Goal: Task Accomplishment & Management: Manage account settings

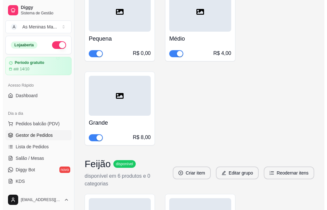
scroll to position [32, 0]
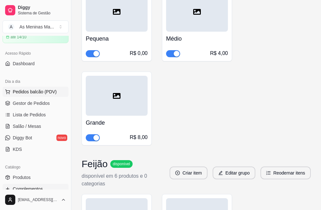
click at [34, 92] on span "Pedidos balcão (PDV)" at bounding box center [35, 91] width 44 height 6
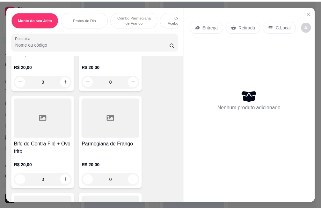
scroll to position [287, 0]
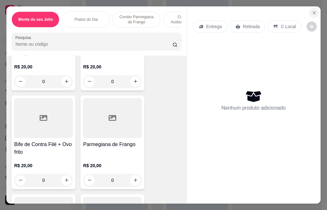
click at [313, 10] on icon "Close" at bounding box center [313, 12] width 5 height 5
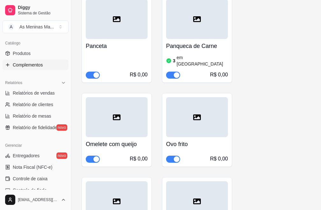
scroll to position [159, 0]
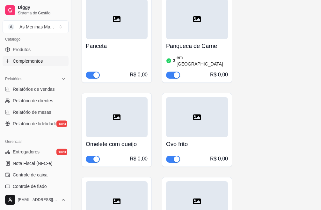
click at [26, 61] on span "Complementos" at bounding box center [28, 61] width 30 height 6
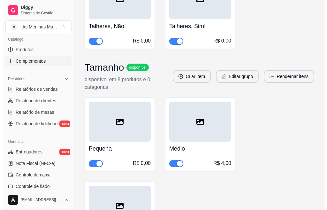
scroll to position [1885, 0]
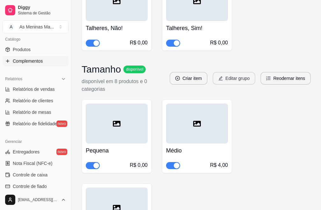
click at [240, 72] on button "Editar grupo" at bounding box center [234, 78] width 43 height 13
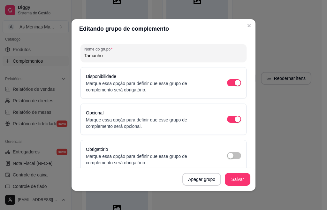
scroll to position [0, 0]
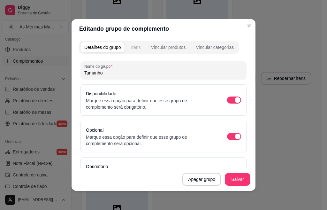
click at [140, 48] on button "Itens" at bounding box center [135, 47] width 17 height 10
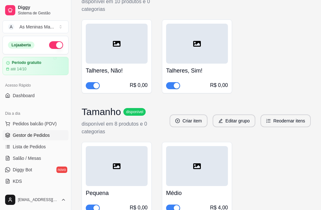
click at [37, 131] on link "Gestor de Pedidos" at bounding box center [36, 135] width 66 height 10
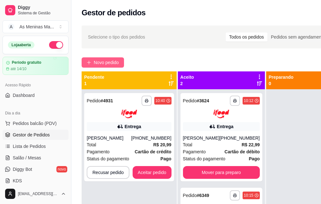
click at [115, 64] on span "Novo pedido" at bounding box center [106, 62] width 25 height 7
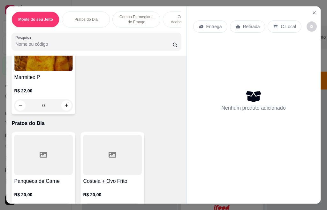
scroll to position [287, 0]
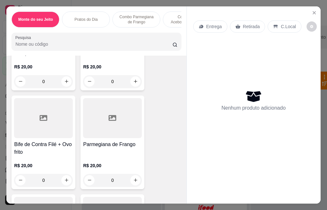
click at [48, 158] on div "R$ 20,00 0" at bounding box center [43, 171] width 59 height 31
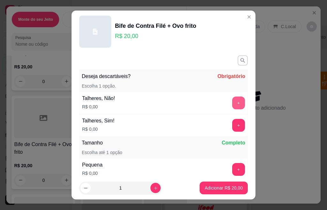
click at [232, 100] on button "+" at bounding box center [238, 102] width 13 height 13
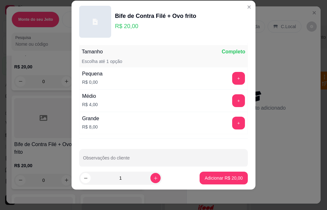
scroll to position [90, 0]
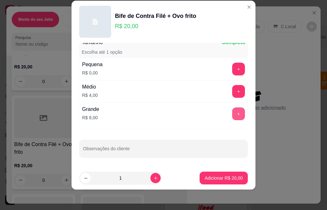
click at [232, 113] on button "+" at bounding box center [238, 113] width 13 height 13
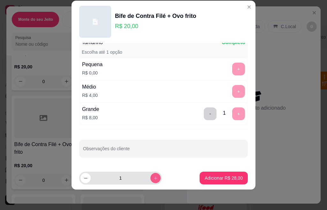
click at [153, 178] on icon "increase-product-quantity" at bounding box center [155, 177] width 5 height 5
type input "2"
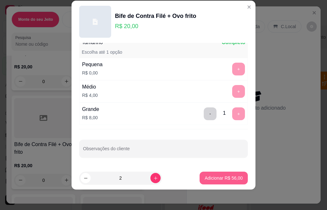
click at [211, 180] on p "Adicionar R$ 56,00" at bounding box center [223, 177] width 38 height 6
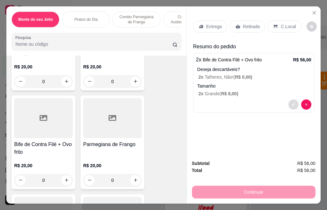
click at [292, 100] on button "decrease-product-quantity" at bounding box center [293, 104] width 10 height 10
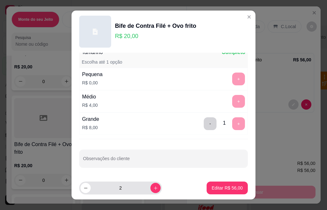
click at [86, 193] on div "2" at bounding box center [120, 187] width 80 height 13
click at [84, 188] on icon "decrease-product-quantity" at bounding box center [86, 188] width 4 height 0
type input "1"
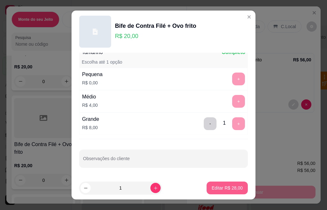
click at [215, 191] on button "Editar R$ 28,00" at bounding box center [226, 187] width 41 height 13
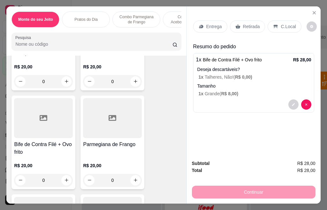
scroll to position [319, 0]
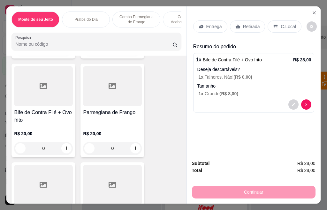
click at [125, 116] on h4 "Parmegiana de Frango" at bounding box center [112, 112] width 59 height 8
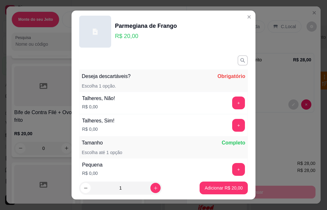
scroll to position [32, 0]
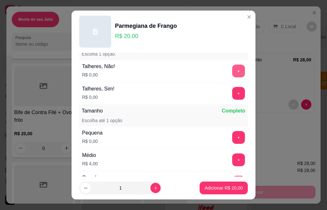
click at [232, 73] on button "+" at bounding box center [238, 70] width 13 height 13
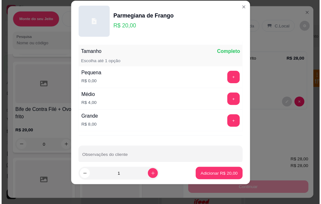
scroll to position [90, 0]
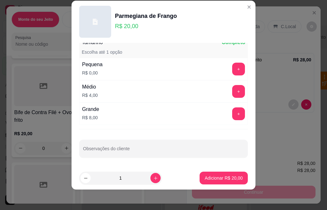
click at [232, 118] on button "+" at bounding box center [238, 113] width 13 height 13
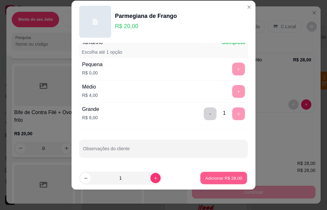
click at [224, 181] on button "Adicionar R$ 28,00" at bounding box center [223, 178] width 47 height 12
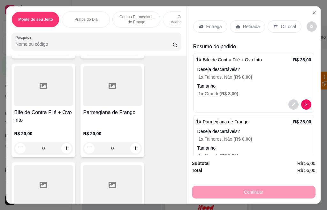
click at [247, 27] on div "Retirada" at bounding box center [247, 26] width 35 height 12
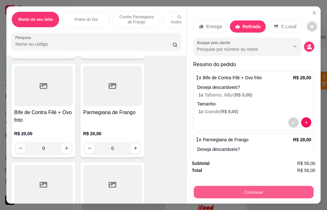
click at [278, 191] on button "Continuar" at bounding box center [253, 192] width 120 height 12
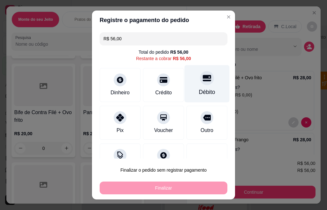
click at [200, 85] on div at bounding box center [207, 78] width 14 height 14
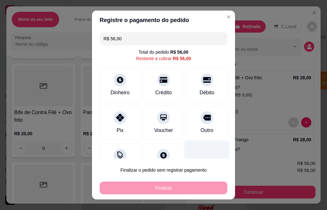
type input "R$ 0,00"
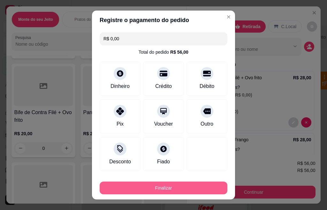
click at [196, 186] on button "Finalizar" at bounding box center [164, 187] width 128 height 13
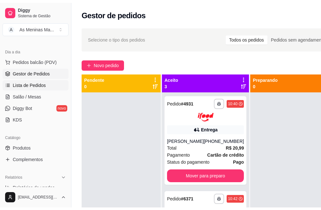
scroll to position [96, 0]
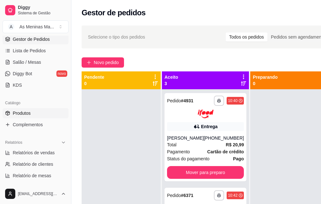
click at [22, 117] on link "Produtos" at bounding box center [36, 113] width 66 height 10
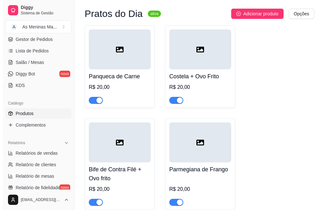
scroll to position [287, 0]
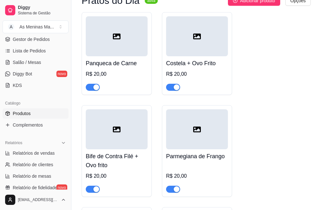
click at [179, 69] on div "Costela + Ovo Frito R$ 20,00" at bounding box center [197, 73] width 62 height 34
click at [177, 88] on div "button" at bounding box center [177, 87] width 6 height 6
click at [112, 162] on h4 "Bife de Contra Filé + Ovo frito" at bounding box center [117, 161] width 62 height 18
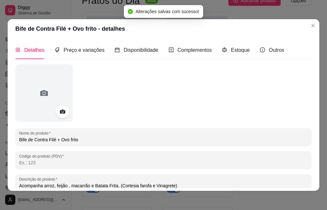
click at [55, 139] on input "Bife de Contra Filé + Ovo frito" at bounding box center [163, 139] width 288 height 6
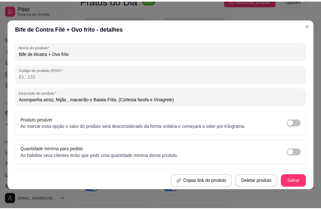
scroll to position [1, 0]
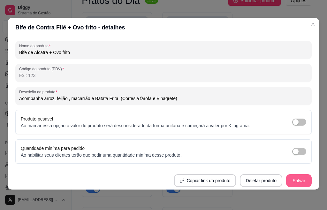
type input "Bife de Alcatra + Ovo frito"
click at [286, 180] on button "Salvar" at bounding box center [299, 180] width 26 height 13
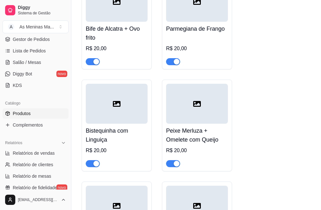
scroll to position [415, 0]
click at [177, 164] on div "button" at bounding box center [177, 163] width 6 height 6
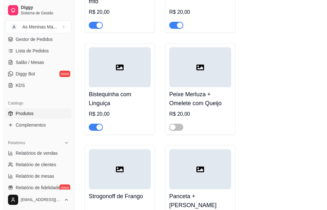
scroll to position [447, 0]
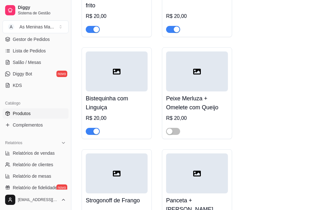
click at [116, 103] on h4 "Bistequinha com Linguiça" at bounding box center [117, 103] width 62 height 18
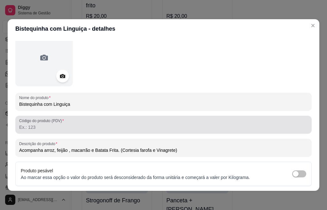
scroll to position [64, 0]
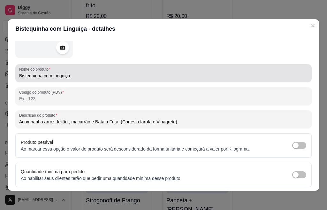
click at [41, 76] on input "Bistequinha com Linguiça" at bounding box center [163, 75] width 288 height 6
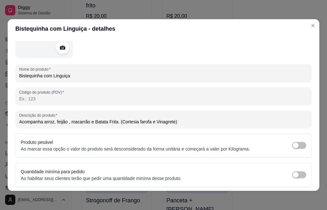
click at [41, 76] on input "Bistequinha com Linguiça" at bounding box center [163, 75] width 288 height 6
click at [102, 78] on input "File de Frango a milanesa com Linguiça" at bounding box center [163, 75] width 288 height 6
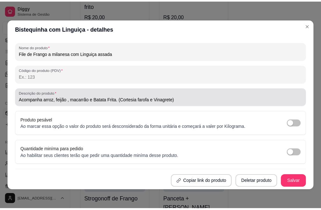
scroll to position [1, 0]
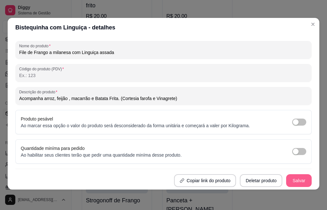
type input "File de Frango a milanesa com Linguiça assada"
click at [287, 177] on button "Salvar" at bounding box center [299, 180] width 26 height 13
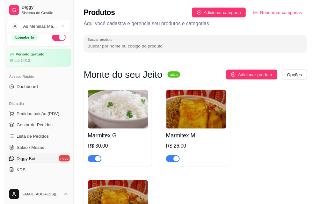
scroll to position [0, 0]
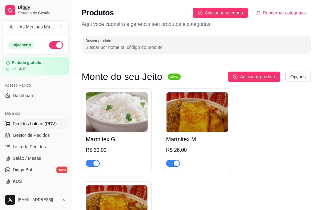
click at [36, 122] on span "Pedidos balcão (PDV)" at bounding box center [35, 123] width 44 height 6
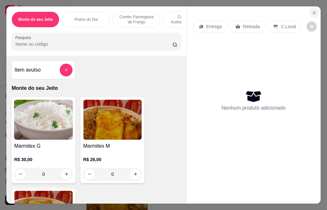
click at [310, 13] on button "Close" at bounding box center [314, 13] width 10 height 10
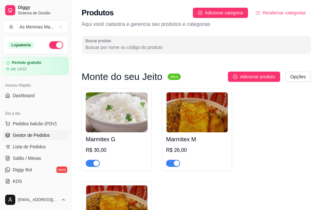
click at [25, 131] on link "Gestor de Pedidos" at bounding box center [36, 135] width 66 height 10
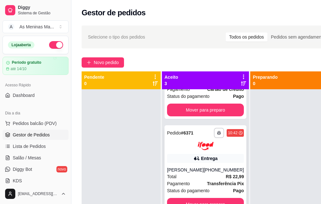
scroll to position [64, 0]
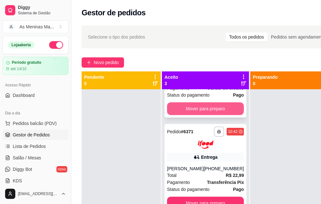
click at [190, 115] on button "Mover para preparo" at bounding box center [205, 108] width 77 height 13
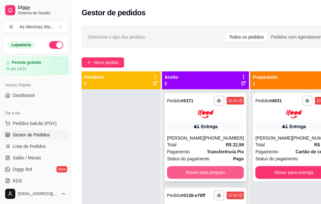
scroll to position [0, 0]
click at [186, 177] on button "Mover para preparo" at bounding box center [205, 172] width 77 height 13
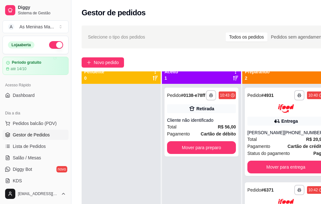
scroll to position [23, 0]
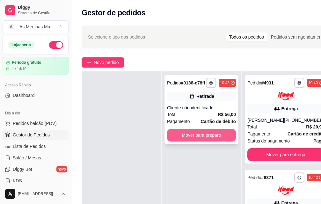
click at [185, 138] on button "Mover para preparo" at bounding box center [201, 135] width 69 height 13
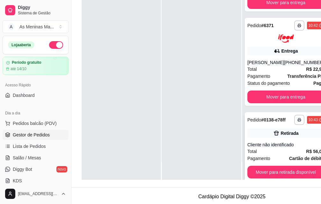
scroll to position [68, 0]
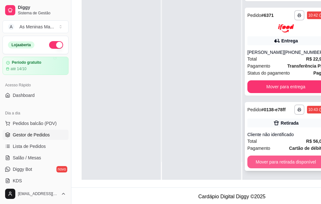
click at [277, 165] on button "Mover para retirada disponível" at bounding box center [286, 162] width 77 height 13
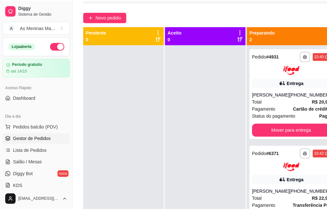
scroll to position [0, 0]
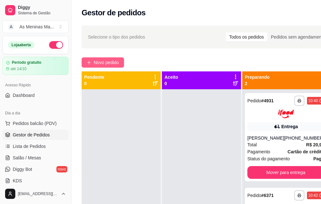
click at [102, 62] on span "Novo pedido" at bounding box center [106, 62] width 25 height 7
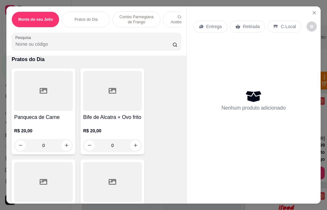
scroll to position [255, 0]
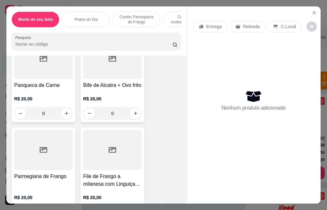
click at [115, 100] on div "R$ 20,00 0" at bounding box center [112, 104] width 59 height 31
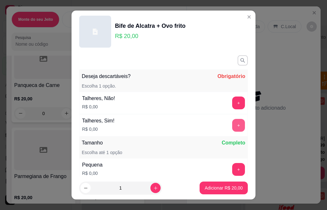
click at [232, 125] on button "+" at bounding box center [238, 125] width 13 height 13
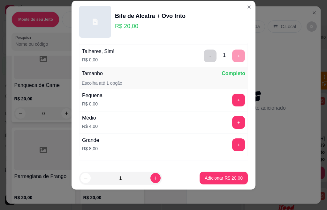
scroll to position [64, 0]
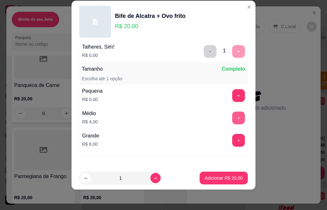
click at [232, 117] on button "+" at bounding box center [238, 117] width 13 height 13
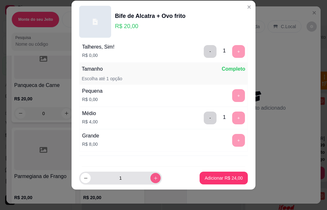
click at [153, 177] on icon "increase-product-quantity" at bounding box center [155, 177] width 5 height 5
type input "2"
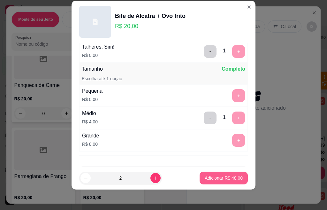
click at [204, 178] on p "Adicionar R$ 48,00" at bounding box center [223, 177] width 38 height 6
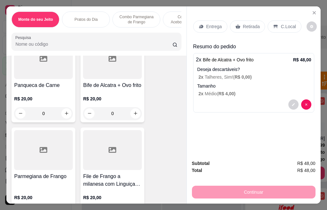
click at [217, 24] on p "Entrega" at bounding box center [214, 26] width 16 height 6
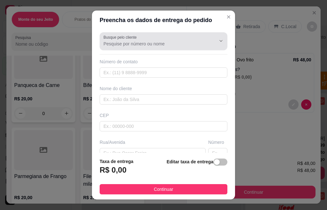
click at [173, 42] on input "Busque pelo cliente" at bounding box center [154, 44] width 102 height 6
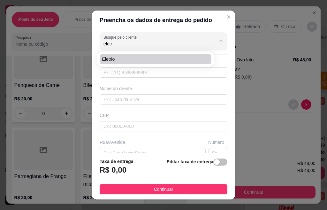
click at [124, 61] on span "Eletrio" at bounding box center [152, 59] width 100 height 6
type input "Eletrio"
type input "19974060445"
type input "Eletrio"
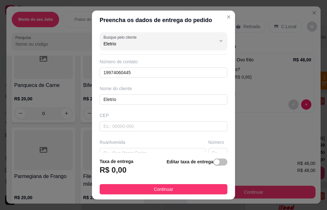
type input "Eletrio"
click at [204, 164] on div "Editar taxa de entrega" at bounding box center [196, 168] width 61 height 21
drag, startPoint x: 205, startPoint y: 164, endPoint x: 189, endPoint y: 173, distance: 19.1
click at [213, 164] on button "button" at bounding box center [220, 161] width 14 height 7
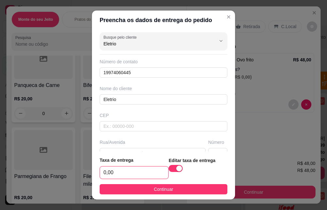
click at [140, 170] on input "0,00" at bounding box center [134, 172] width 68 height 12
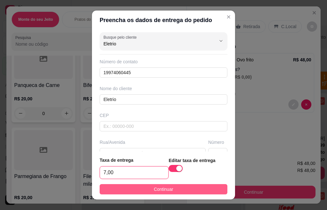
type input "7,00"
click at [162, 189] on span "Continuar" at bounding box center [163, 188] width 19 height 7
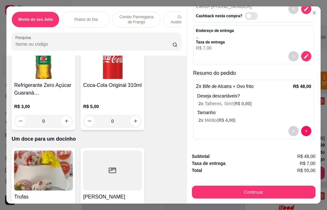
scroll to position [1690, 0]
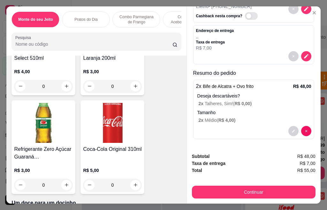
click at [81, 45] on input "Pesquisa" at bounding box center [93, 44] width 157 height 6
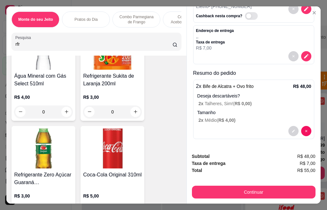
scroll to position [1716, 0]
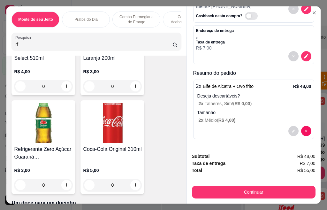
type input "r"
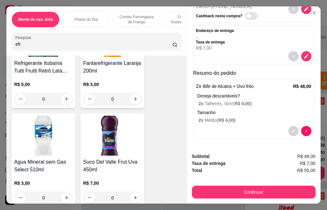
scroll to position [1999, 0]
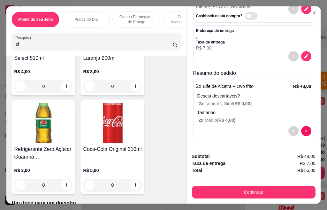
type input "e"
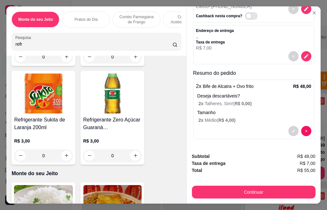
scroll to position [64, 0]
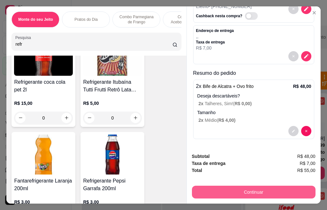
type input "refr"
click at [255, 187] on button "Continuar" at bounding box center [253, 192] width 120 height 12
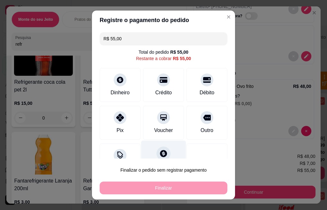
click at [159, 152] on icon at bounding box center [163, 153] width 8 height 8
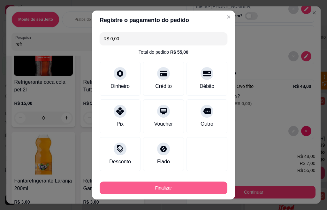
click at [149, 184] on button "Finalizar" at bounding box center [164, 187] width 128 height 13
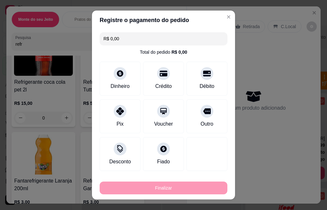
type input "-R$ 55,00"
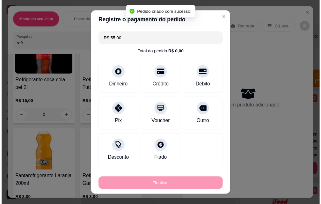
scroll to position [0, 0]
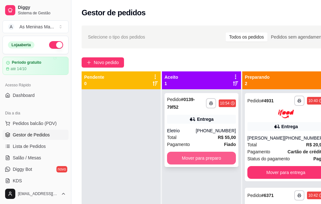
click at [191, 161] on button "Mover para preparo" at bounding box center [201, 158] width 69 height 13
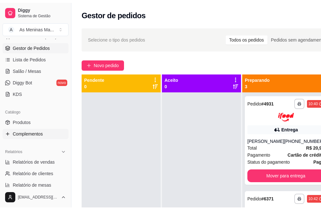
scroll to position [128, 0]
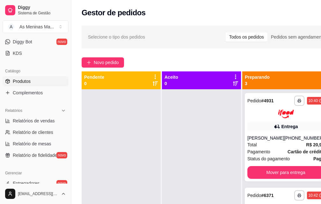
click at [27, 78] on span "Produtos" at bounding box center [22, 81] width 18 height 6
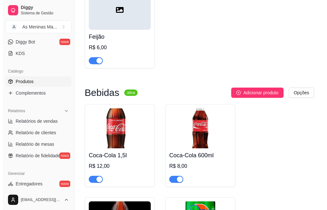
scroll to position [1308, 0]
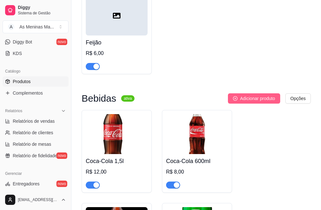
click at [249, 95] on span "Adicionar produto" at bounding box center [257, 98] width 35 height 7
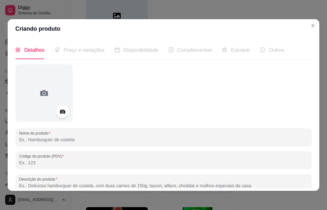
click at [181, 140] on input "Nome do produto" at bounding box center [163, 139] width 288 height 6
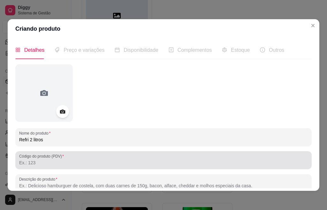
type input "Refri 2 litros"
click at [167, 166] on div at bounding box center [163, 159] width 288 height 13
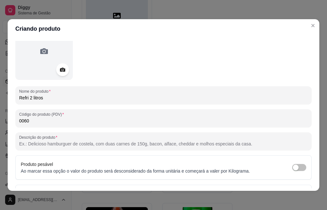
scroll to position [64, 0]
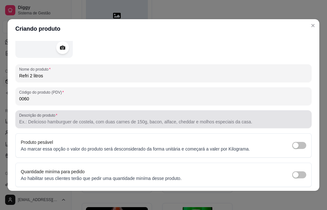
type input "0060"
click at [97, 122] on input "Descrição do produto" at bounding box center [163, 121] width 288 height 6
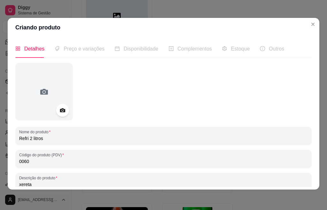
scroll to position [86, 0]
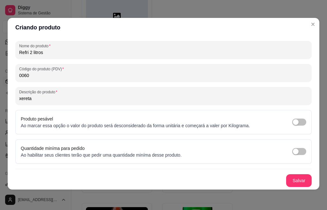
type input "xereta"
click at [290, 180] on button "Salvar" at bounding box center [299, 180] width 26 height 13
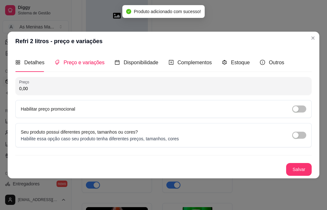
scroll to position [0, 0]
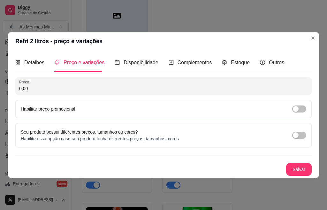
click at [56, 87] on input "0,00" at bounding box center [163, 88] width 288 height 6
type input "10,00"
click at [295, 172] on button "Salvar" at bounding box center [299, 169] width 26 height 13
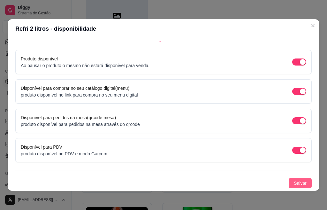
click at [293, 185] on span "Salvar" at bounding box center [299, 182] width 13 height 7
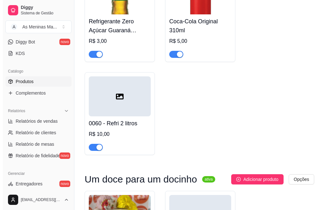
scroll to position [2137, 0]
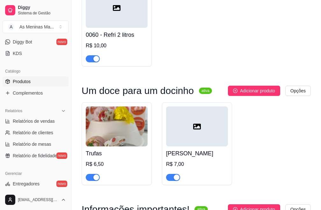
click at [136, 18] on div at bounding box center [117, 8] width 62 height 40
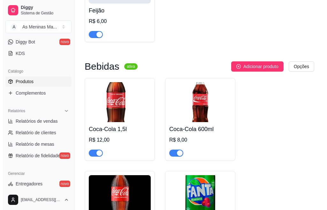
scroll to position [1333, 0]
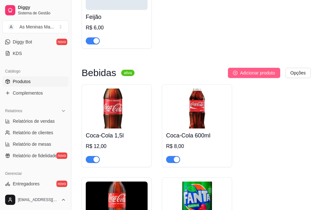
click at [243, 69] on span "Adicionar produto" at bounding box center [257, 72] width 35 height 7
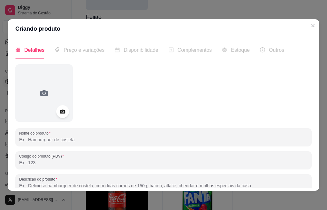
click at [66, 142] on input "Nome do produto" at bounding box center [163, 139] width 288 height 6
type input "Guaraná"
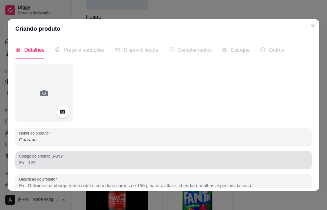
click at [71, 154] on div at bounding box center [163, 159] width 288 height 13
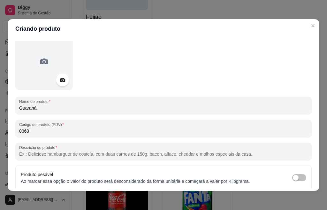
scroll to position [32, 0]
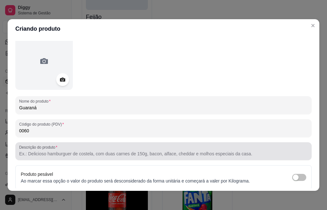
type input "0060"
click at [56, 158] on div "Descrição do produto" at bounding box center [163, 151] width 296 height 18
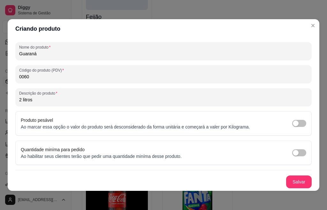
scroll to position [1, 0]
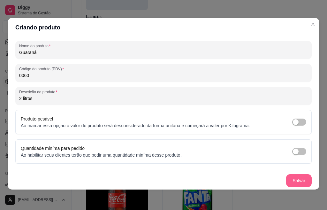
type input "2 litros"
click at [286, 183] on button "Salvar" at bounding box center [299, 180] width 26 height 13
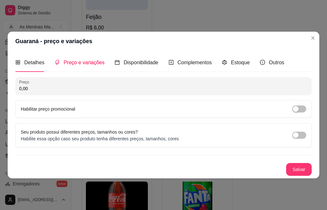
scroll to position [0, 0]
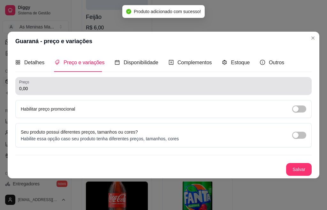
click at [38, 86] on input "0,00" at bounding box center [163, 88] width 288 height 6
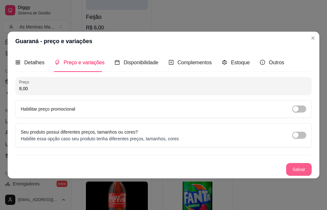
type input "8,00"
click at [298, 165] on button "Salvar" at bounding box center [298, 169] width 25 height 12
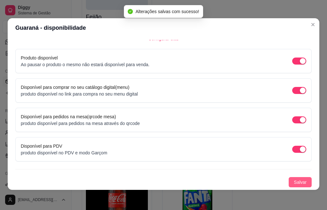
scroll to position [1, 0]
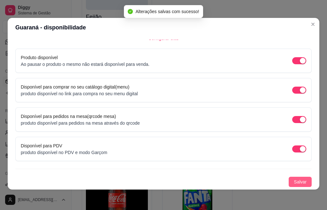
click at [293, 183] on span "Salvar" at bounding box center [299, 181] width 13 height 7
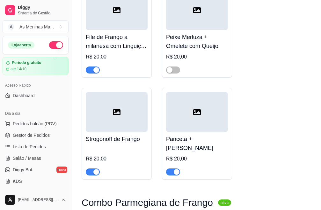
scroll to position [440, 0]
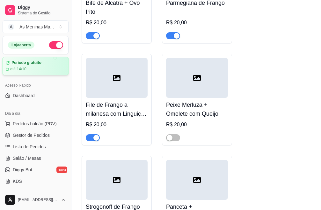
click at [41, 67] on div "até 14/10" at bounding box center [36, 68] width 60 height 5
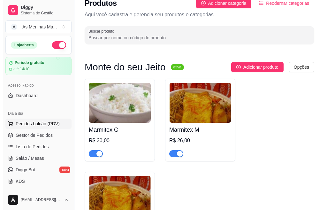
scroll to position [0, 0]
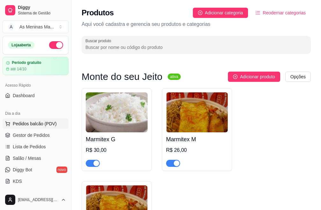
click at [31, 125] on span "Pedidos balcão (PDV)" at bounding box center [35, 123] width 44 height 6
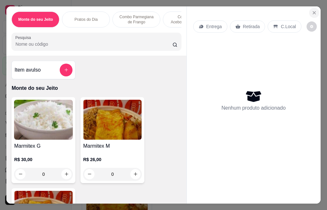
click at [311, 10] on icon "Close" at bounding box center [313, 12] width 5 height 5
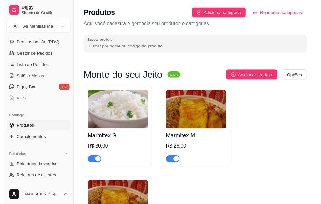
scroll to position [96, 0]
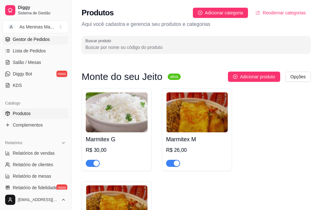
click at [32, 41] on span "Gestor de Pedidos" at bounding box center [31, 39] width 37 height 6
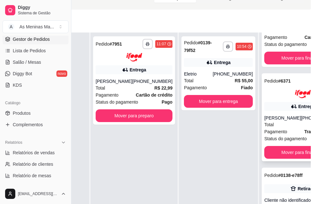
scroll to position [79, 0]
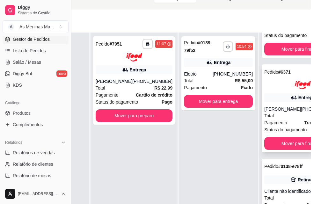
click at [275, 106] on div "[PERSON_NAME]" at bounding box center [282, 109] width 37 height 6
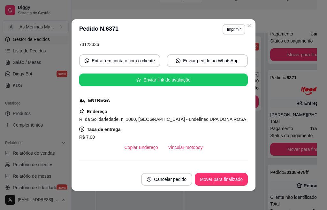
scroll to position [128, 0]
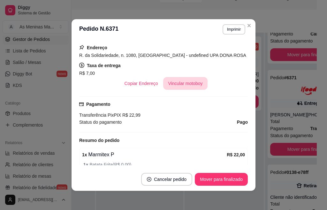
click at [174, 85] on button "Vincular motoboy" at bounding box center [185, 83] width 45 height 13
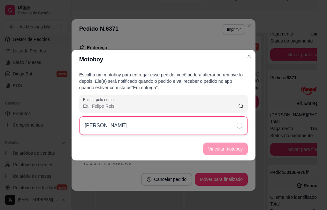
click at [235, 126] on div "[PERSON_NAME]" at bounding box center [163, 125] width 168 height 18
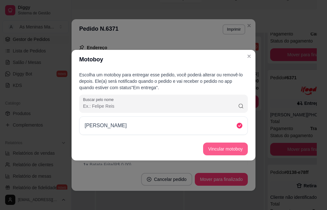
click at [222, 149] on button "Vincular motoboy" at bounding box center [225, 148] width 45 height 13
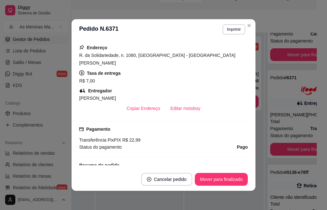
click at [249, 57] on div "feito há 28 minutos Horário do pedido [DATE] 10:42 Status do pedido SAIU PARA E…" at bounding box center [163, 104] width 184 height 128
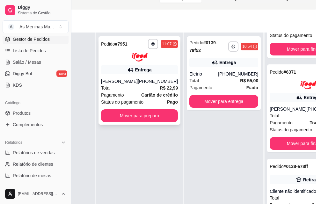
click at [130, 67] on icon at bounding box center [131, 70] width 6 height 6
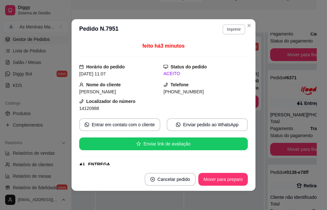
click at [236, 32] on button "Imprimir" at bounding box center [233, 29] width 23 height 10
click at [221, 53] on button "IMPRESSORA" at bounding box center [220, 52] width 46 height 10
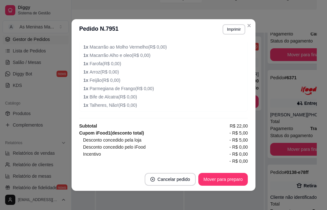
scroll to position [255, 0]
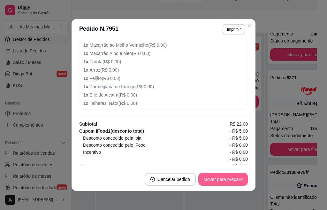
click at [216, 176] on button "Mover para preparo" at bounding box center [222, 179] width 49 height 13
